Goal: Task Accomplishment & Management: Manage account settings

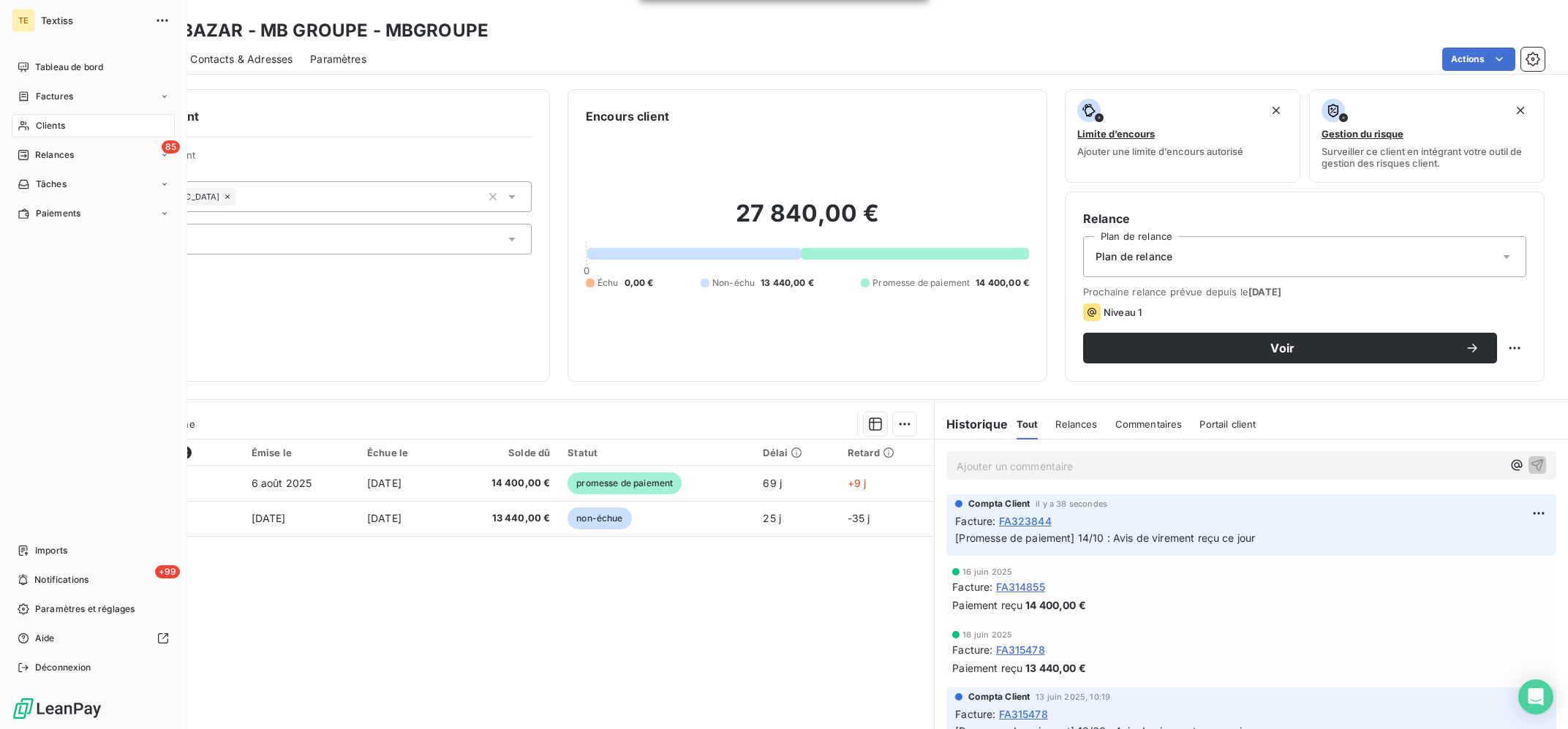
click at [34, 125] on div "Clients" at bounding box center [92, 126] width 163 height 24
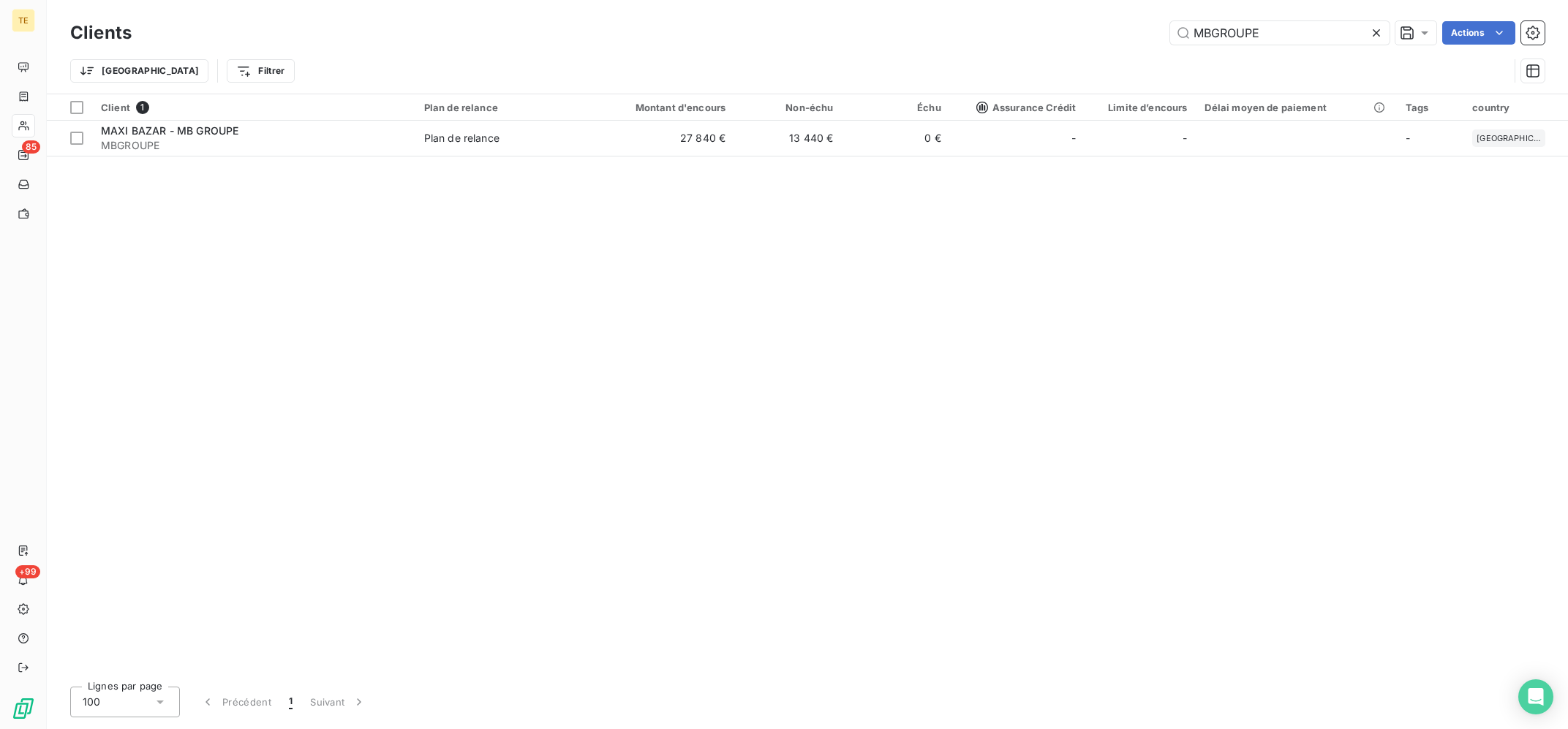
drag, startPoint x: 1283, startPoint y: 36, endPoint x: 1018, endPoint y: 18, distance: 265.6
click at [1171, 25] on input "MBGROUPE" at bounding box center [1280, 33] width 219 height 24
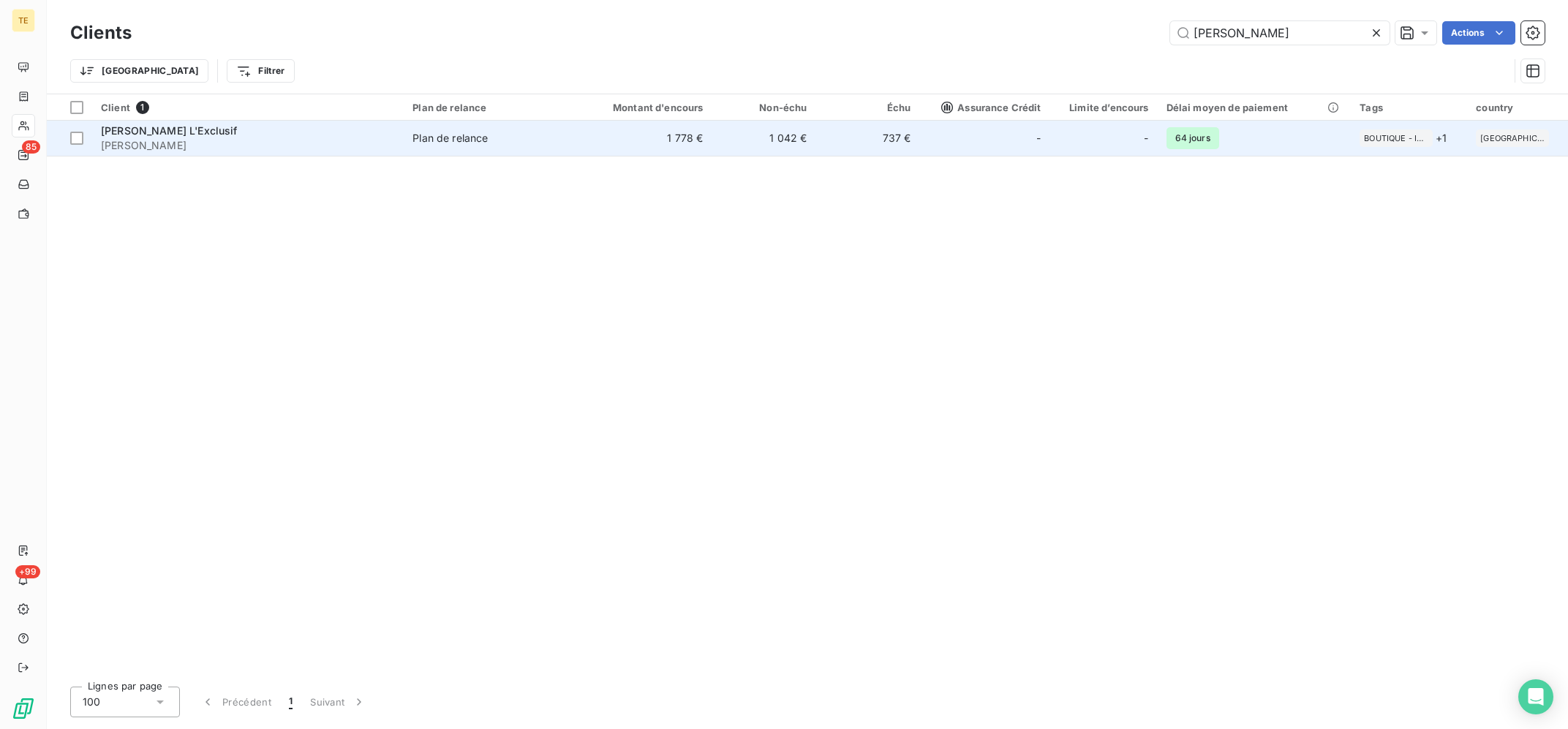
type input "[PERSON_NAME]"
click at [413, 142] on td "Plan de relance" at bounding box center [488, 138] width 169 height 35
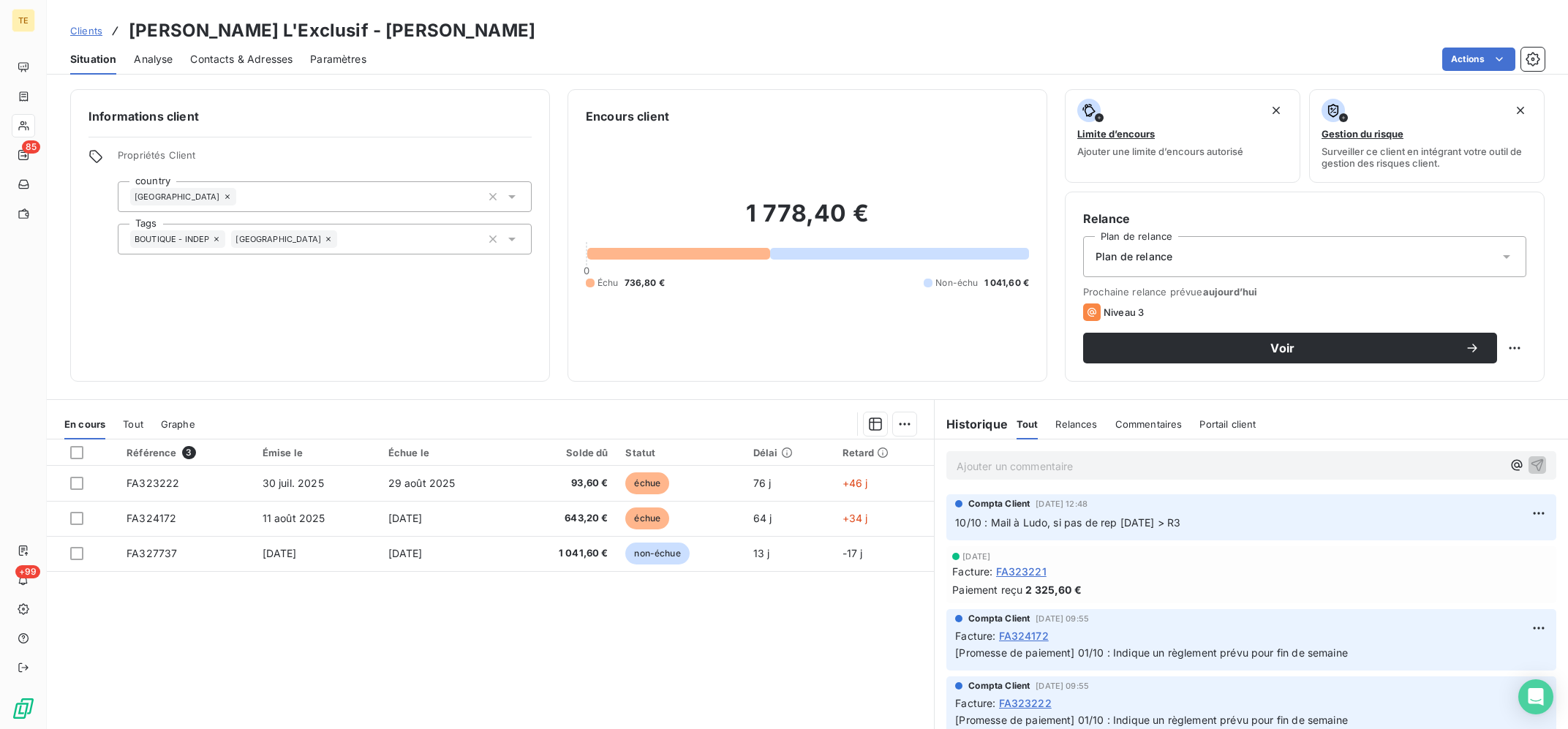
click at [1072, 475] on p "Ajouter un commentaire ﻿" at bounding box center [1229, 466] width 545 height 18
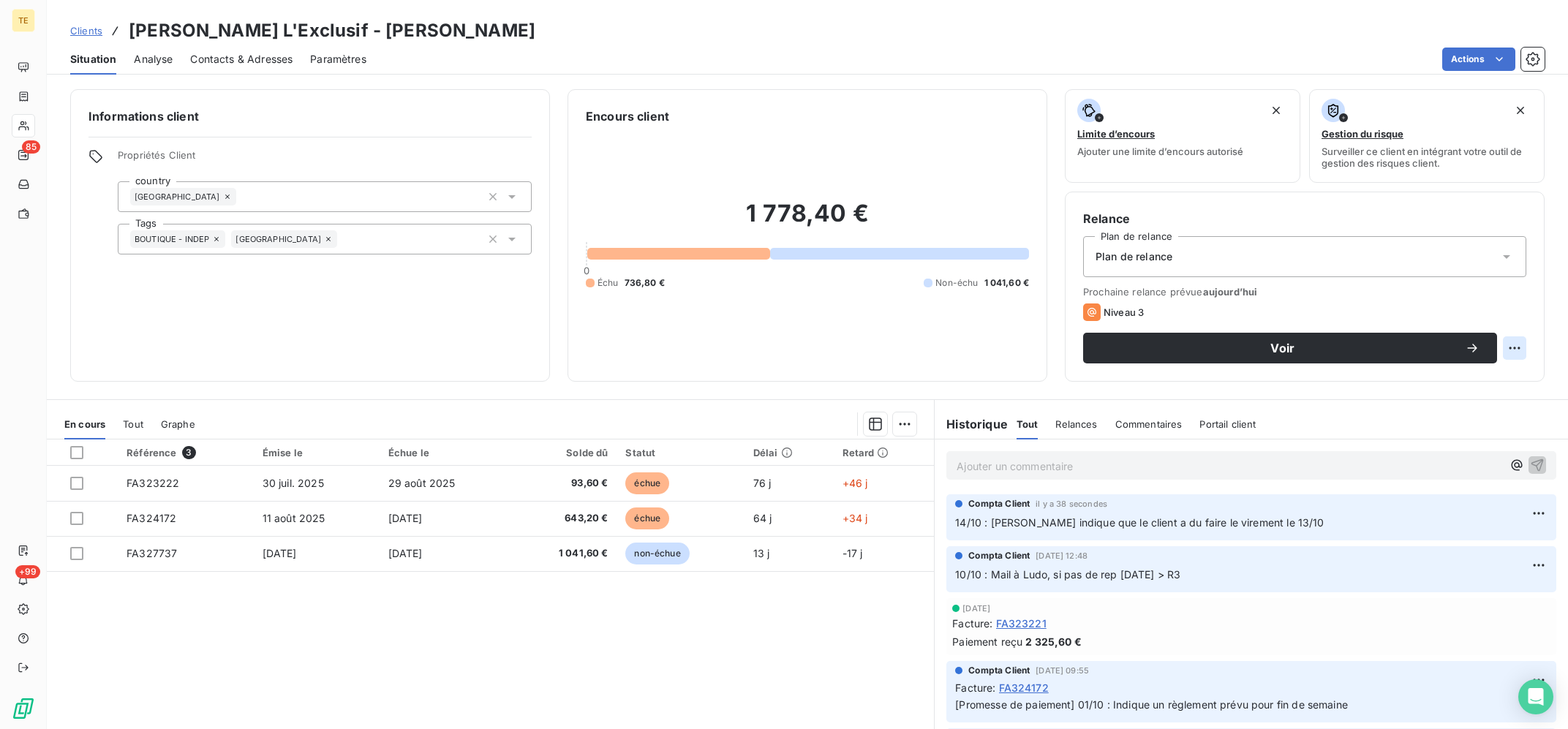
click at [1512, 345] on html "TE 85 +99 Clients [PERSON_NAME] L'Exclusif - [PERSON_NAME] Situation Analyse Co…" at bounding box center [784, 364] width 1568 height 729
click at [1458, 382] on div "Replanifier cette action" at bounding box center [1455, 380] width 131 height 24
select select "9"
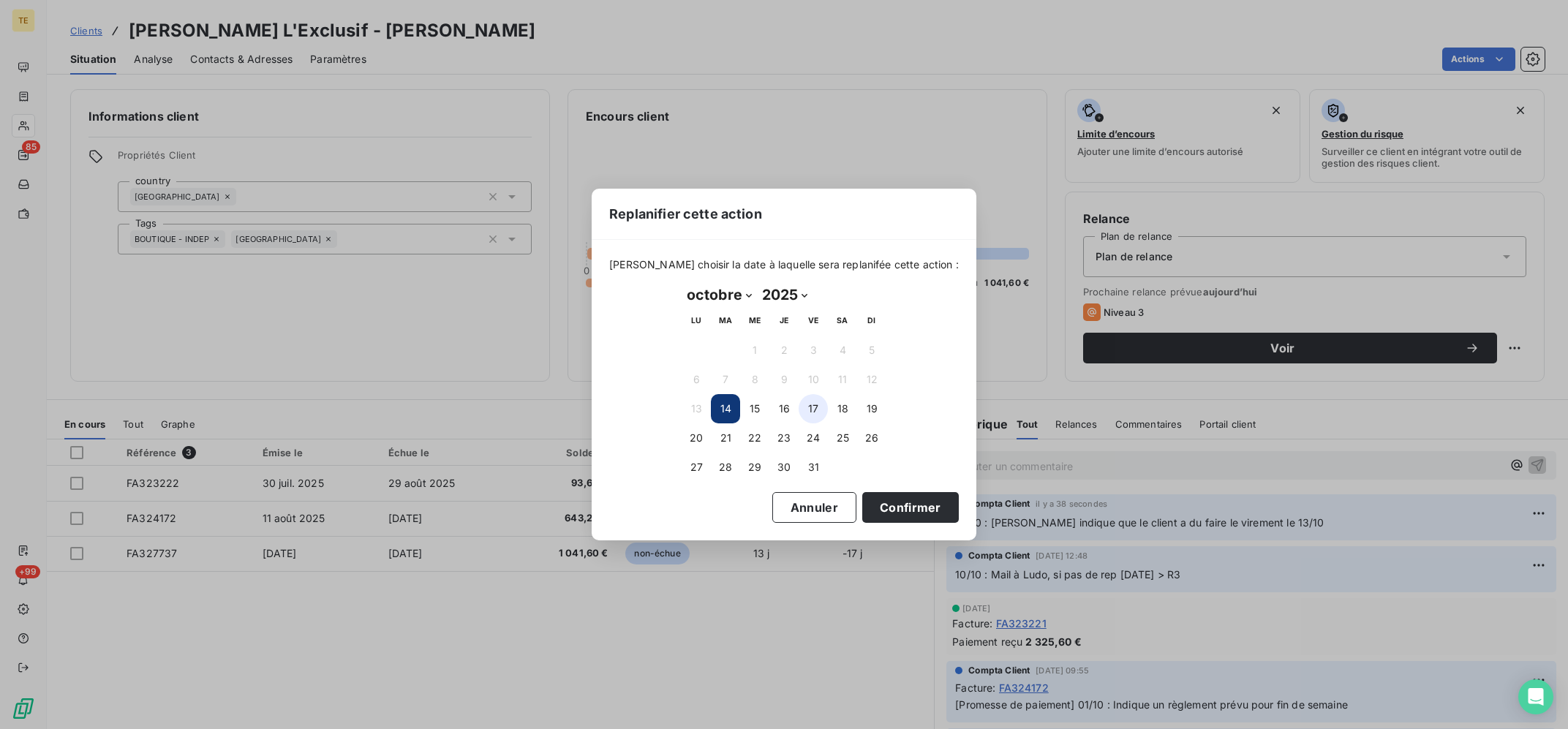
click at [807, 410] on button "17" at bounding box center [813, 409] width 29 height 29
click at [869, 517] on button "Confirmer" at bounding box center [911, 507] width 97 height 31
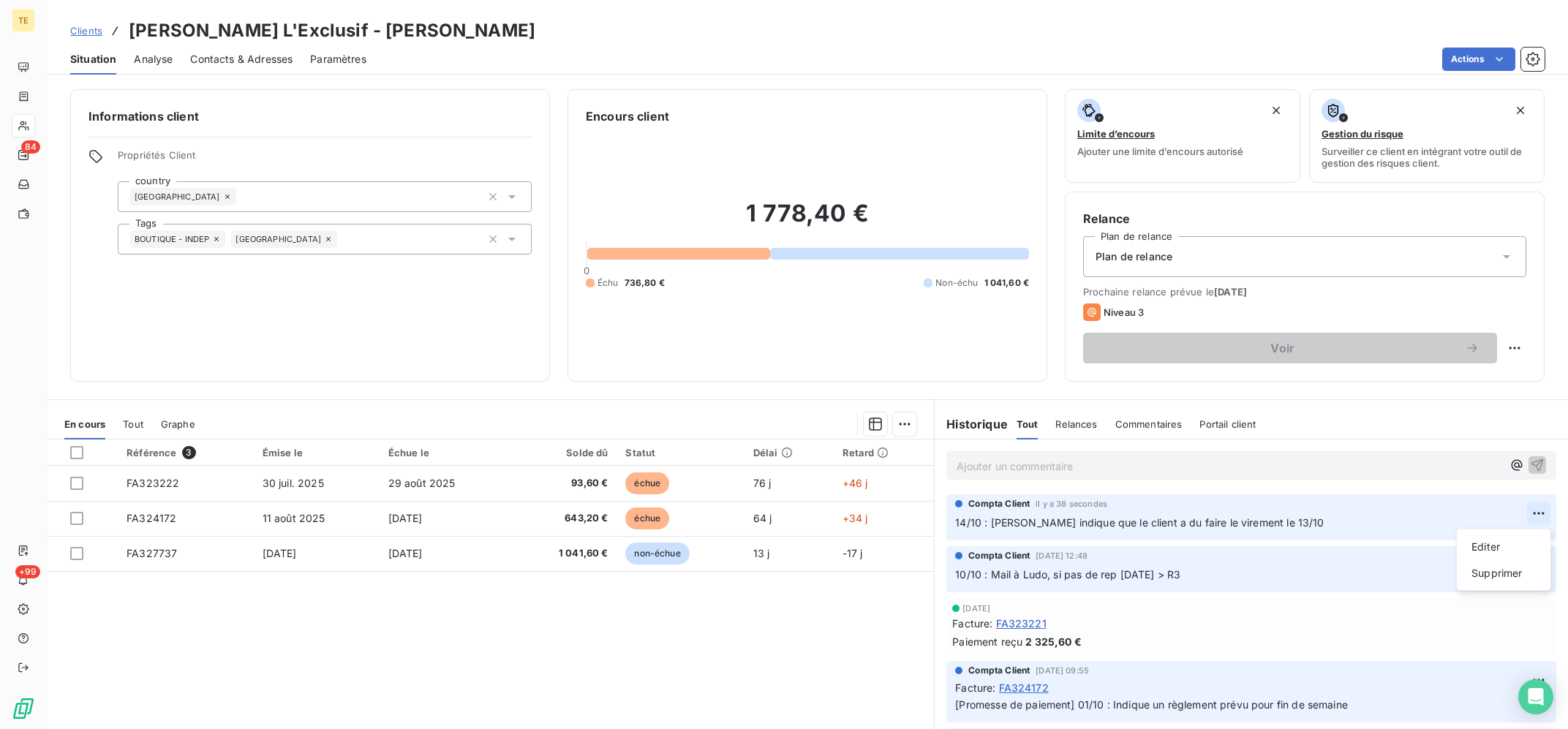
click at [1541, 513] on html "TE 84 +99 Clients [PERSON_NAME] L'Exclusif - [PERSON_NAME] Situation Analyse Co…" at bounding box center [784, 364] width 1568 height 729
click at [1510, 538] on div "Editer" at bounding box center [1504, 547] width 82 height 24
click at [801, 183] on div "1 778,40 € 0 Échu 736,80 € Non-échu 1 041,60 €" at bounding box center [807, 244] width 443 height 239
click at [891, 659] on div "Référence 3 Émise le Échue le Solde dû Statut Délai Retard FA323222 [DATE] [DAT…" at bounding box center [490, 580] width 887 height 282
click at [789, 344] on div "1 778,40 € 0 Échu 736,80 € Non-échu 1 041,60 €" at bounding box center [807, 244] width 443 height 239
